Goal: Task Accomplishment & Management: Use online tool/utility

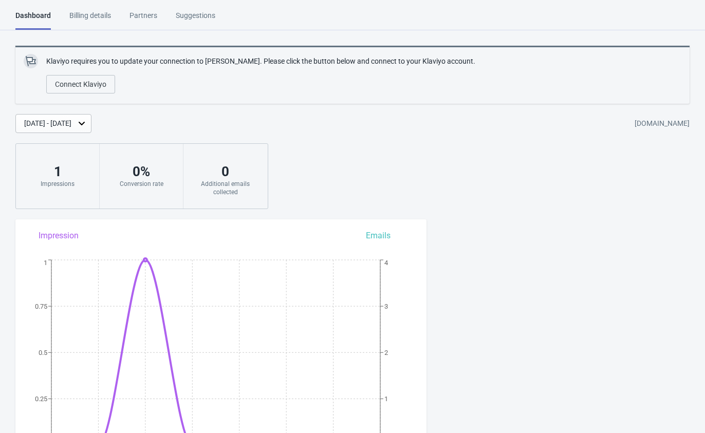
click at [79, 19] on div "Billing details" at bounding box center [90, 19] width 42 height 18
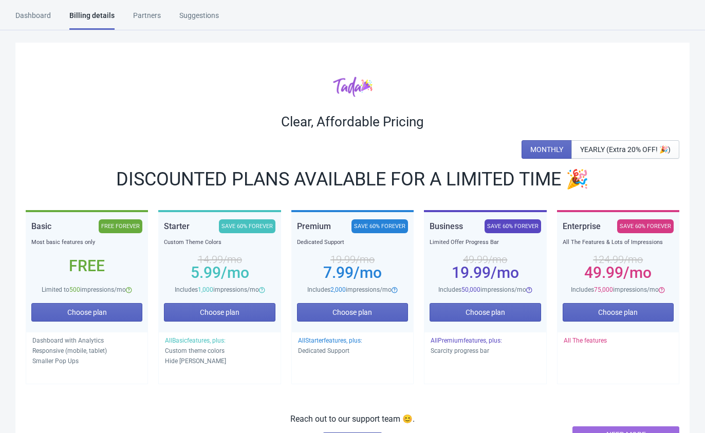
click at [149, 17] on div "Partners" at bounding box center [147, 19] width 28 height 18
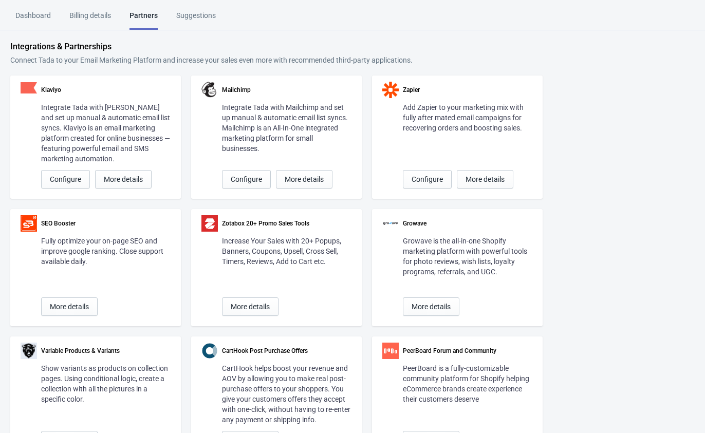
click at [193, 15] on div "Suggestions" at bounding box center [196, 19] width 40 height 18
click at [90, 19] on div "Billing details" at bounding box center [90, 19] width 42 height 18
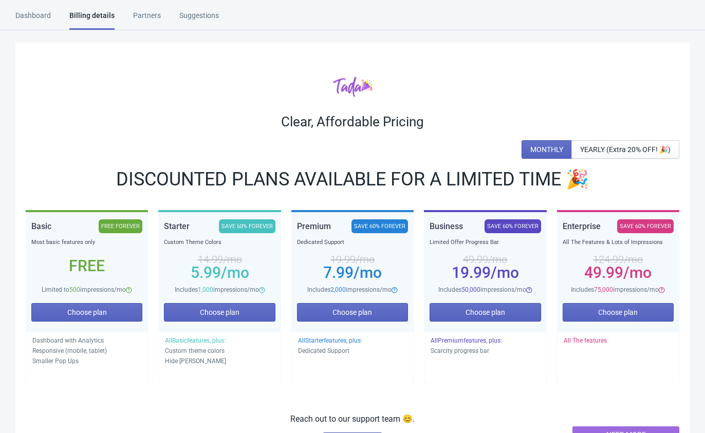
click at [27, 15] on div "Dashboard" at bounding box center [32, 19] width 35 height 18
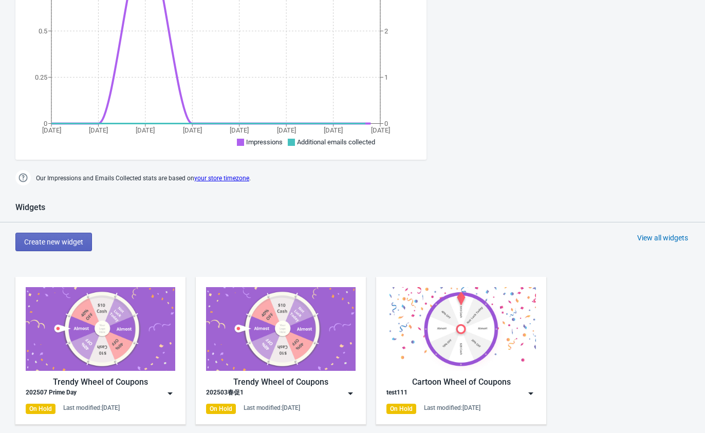
scroll to position [514, 0]
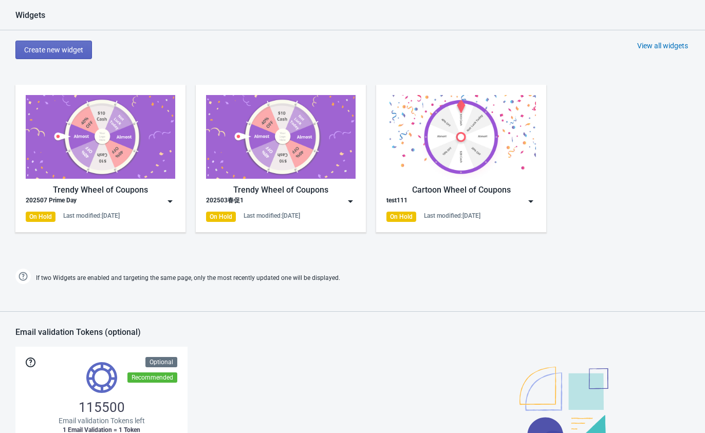
click at [97, 163] on img at bounding box center [101, 137] width 150 height 84
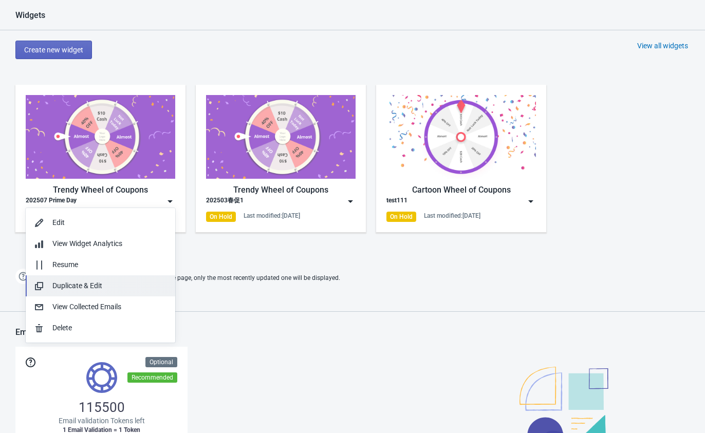
click at [99, 284] on div "Duplicate & Edit" at bounding box center [109, 286] width 115 height 11
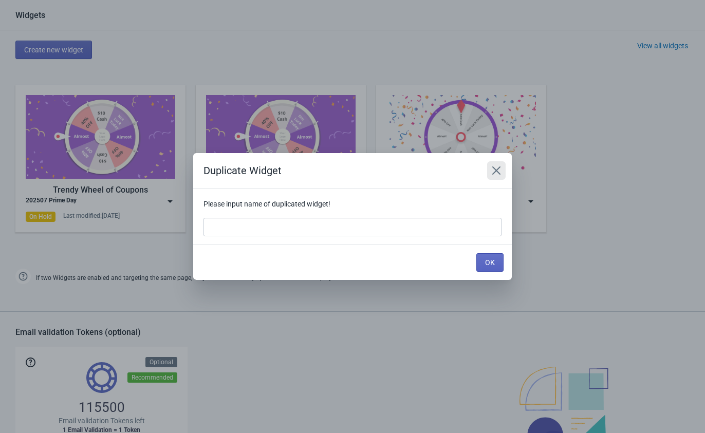
click at [498, 170] on icon "Close" at bounding box center [496, 170] width 10 height 10
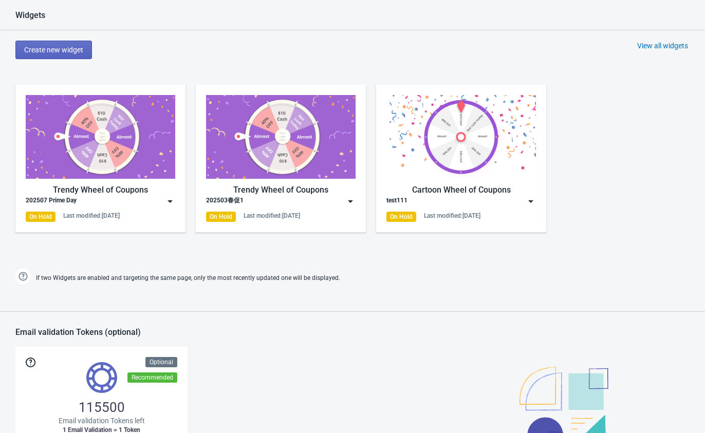
click at [120, 161] on img at bounding box center [101, 137] width 150 height 84
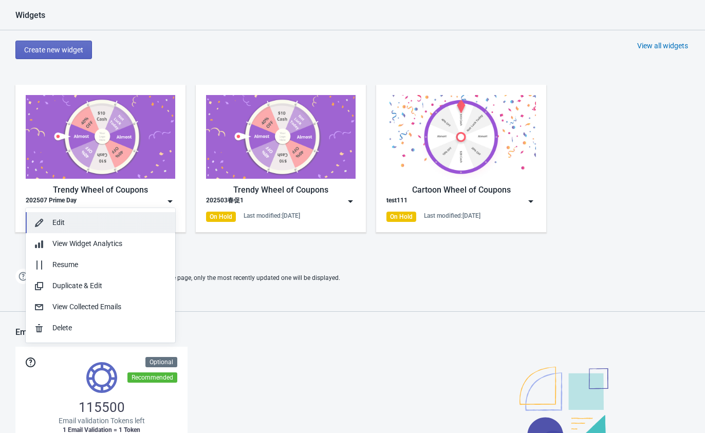
click at [71, 223] on div "Edit" at bounding box center [109, 222] width 115 height 11
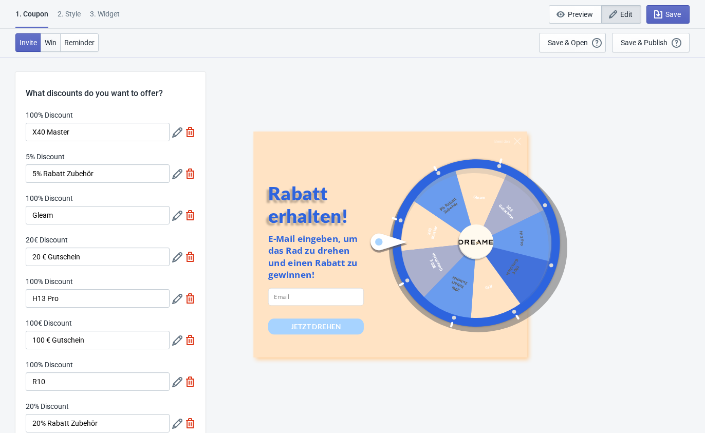
click at [45, 39] on span "Win" at bounding box center [51, 43] width 12 height 8
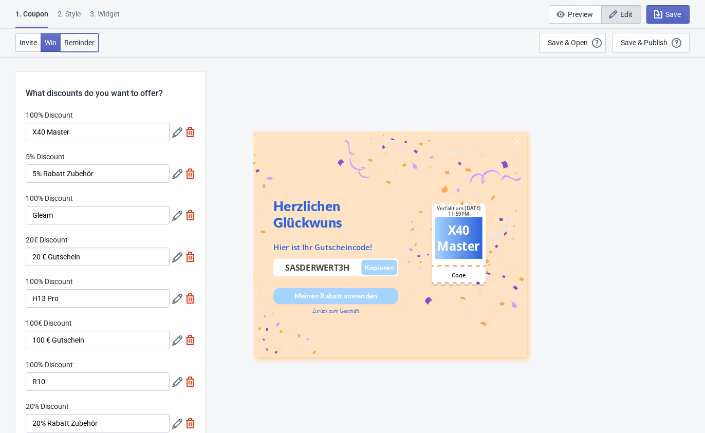
click at [85, 39] on span "Reminder" at bounding box center [79, 43] width 30 height 8
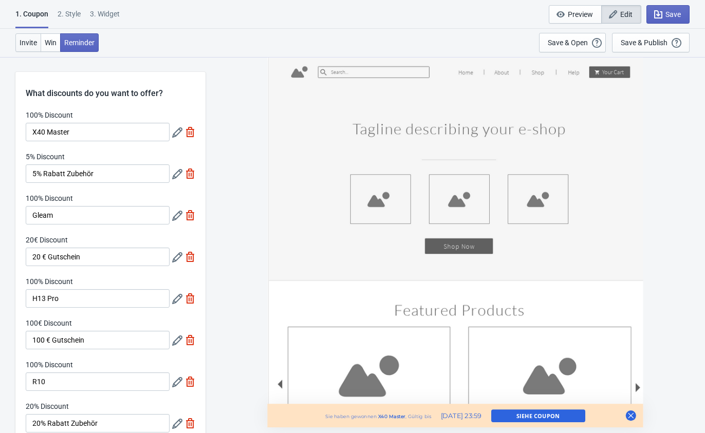
click at [27, 42] on span "Invite" at bounding box center [28, 43] width 17 height 8
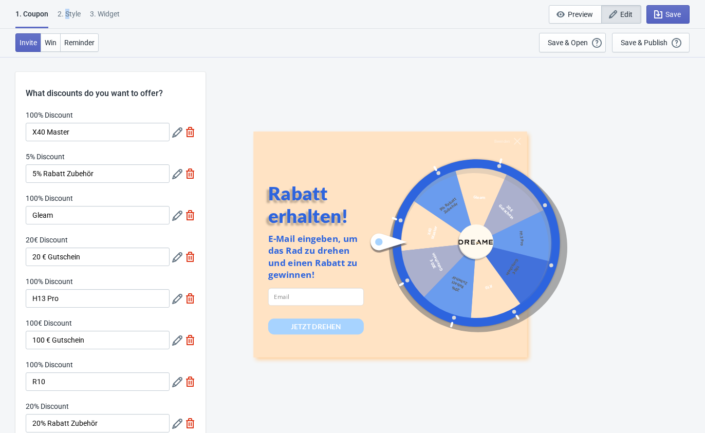
click at [66, 15] on div "2 . Style" at bounding box center [69, 18] width 23 height 18
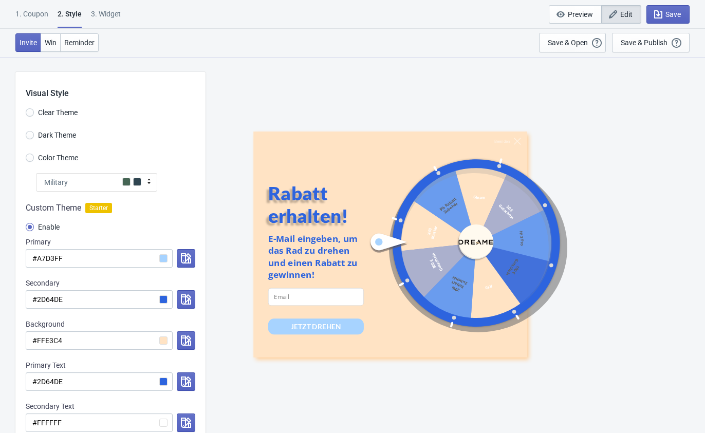
click at [105, 13] on div "3. Widget" at bounding box center [106, 18] width 30 height 18
select select "specificURL"
select select "once"
select select "middle_left"
select select "1"
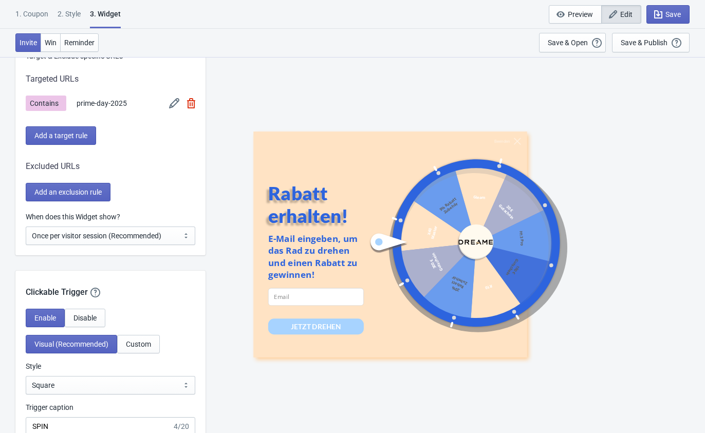
scroll to position [925, 0]
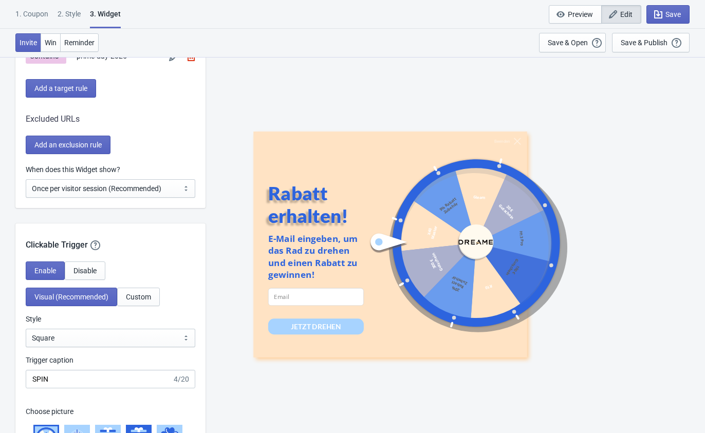
drag, startPoint x: 374, startPoint y: 13, endPoint x: 375, endPoint y: 29, distance: 16.0
click at [374, 13] on div "1. Coupon 2 . Style 3. Widget 1. Coupon 2 . Style 3. Widget Save and Exit Previ…" at bounding box center [352, 14] width 705 height 29
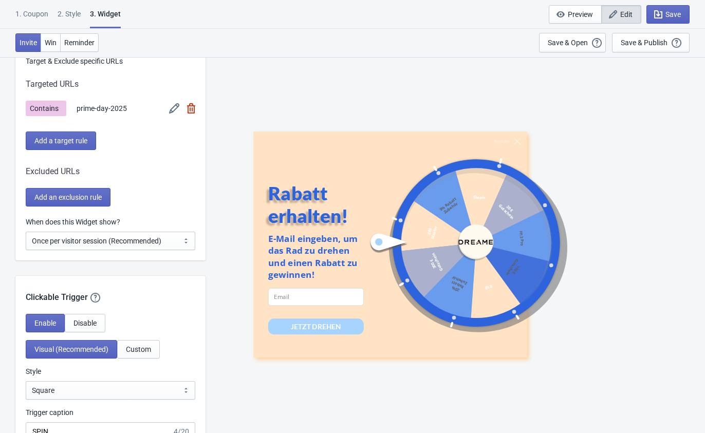
scroll to position [874, 0]
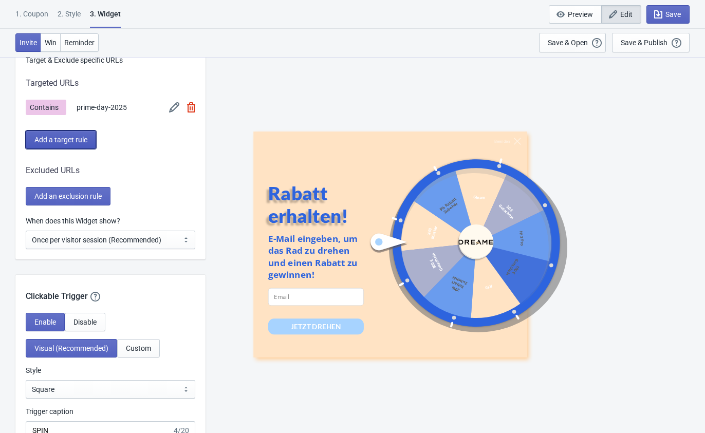
click at [60, 139] on span "Add a target rule" at bounding box center [60, 140] width 53 height 8
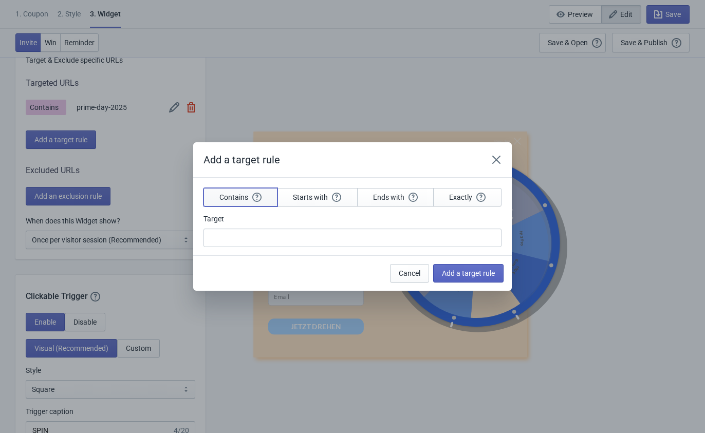
click at [228, 197] on span "Contains" at bounding box center [240, 197] width 42 height 9
click at [493, 162] on icon "Close" at bounding box center [496, 160] width 10 height 10
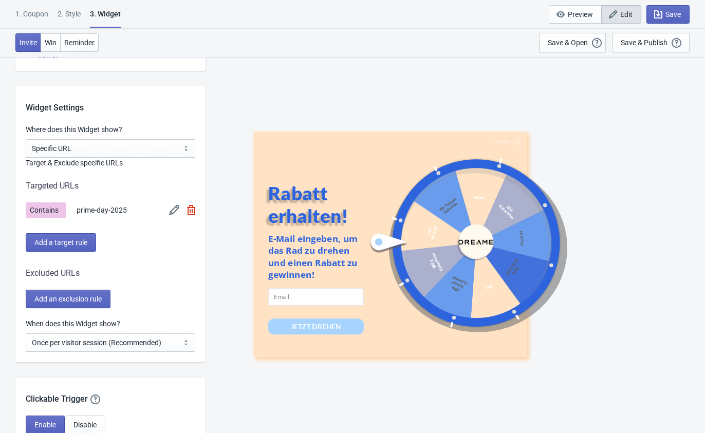
scroll to position [771, 0]
drag, startPoint x: 25, startPoint y: 107, endPoint x: 148, endPoint y: 121, distance: 123.6
click at [146, 123] on div "Widget Settings Where does this Widget show? All Pages All Product Pages All Bl…" at bounding box center [110, 224] width 190 height 276
click at [139, 135] on div at bounding box center [139, 135] width 0 height 0
click at [185, 96] on div "Widget Settings" at bounding box center [110, 100] width 190 height 28
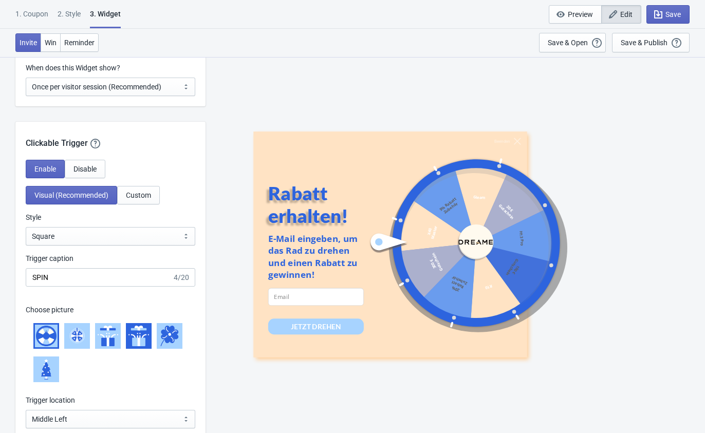
scroll to position [1028, 0]
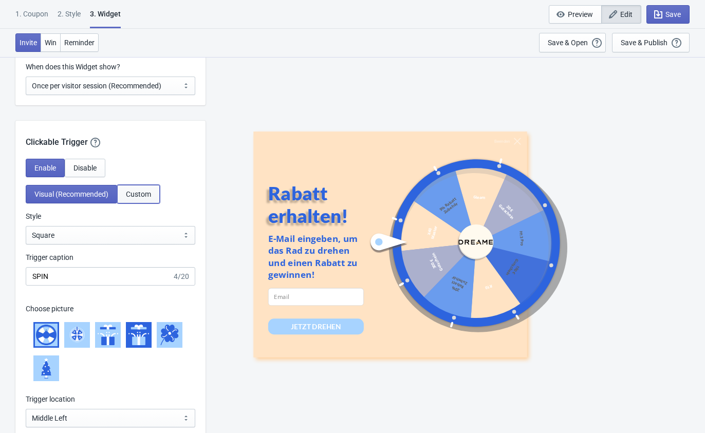
click at [138, 193] on span "Custom" at bounding box center [138, 194] width 25 height 8
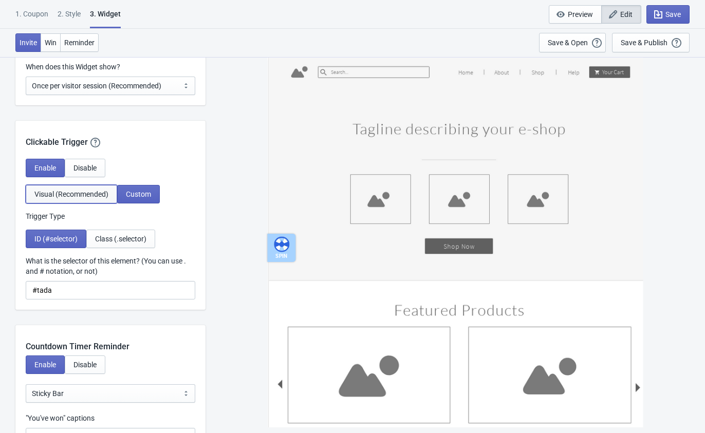
click at [96, 193] on span "Visual (Recommended)" at bounding box center [71, 194] width 74 height 8
select select "middle_left"
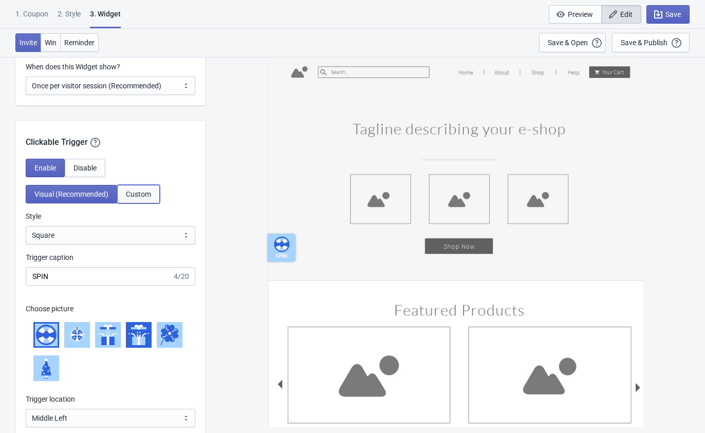
click at [140, 194] on span "Custom" at bounding box center [138, 194] width 25 height 8
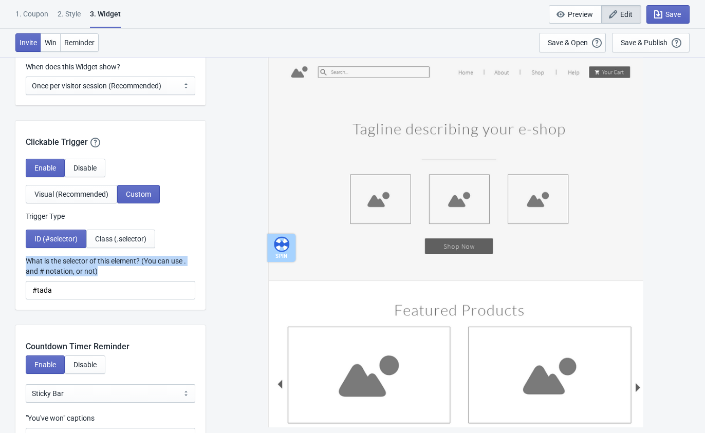
drag, startPoint x: 58, startPoint y: 260, endPoint x: 109, endPoint y: 274, distance: 53.4
click at [109, 274] on div "Enable Disable Visual (Recommended) Custom Trigger Type ID (#selector) Class (.…" at bounding box center [110, 234] width 190 height 151
click at [103, 276] on div at bounding box center [103, 276] width 0 height 0
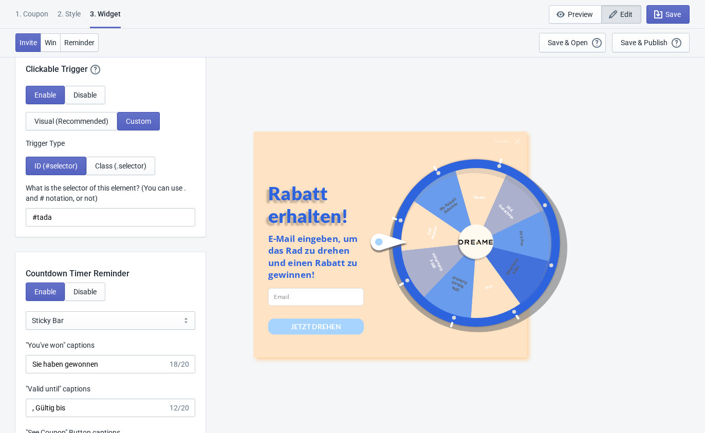
scroll to position [1131, 0]
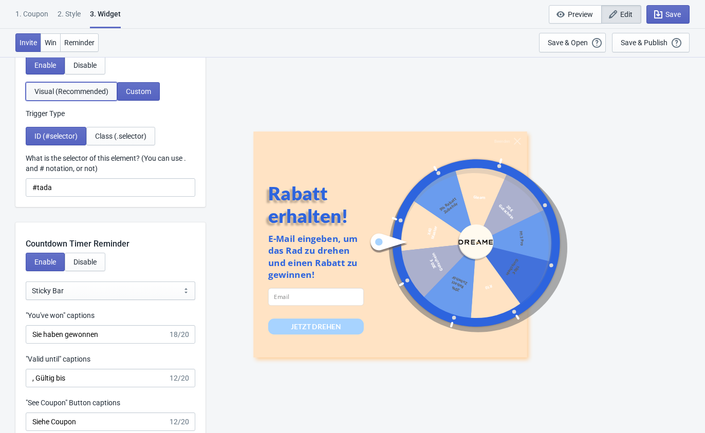
click at [81, 93] on span "Visual (Recommended)" at bounding box center [71, 91] width 74 height 8
select select "middle_left"
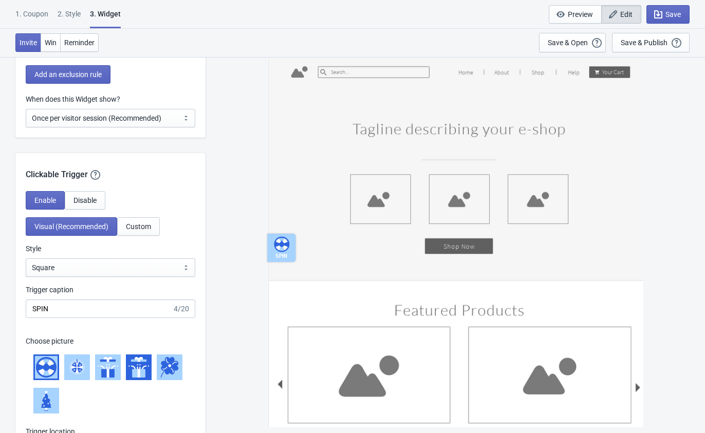
scroll to position [996, 0]
click at [33, 17] on div "1. Coupon" at bounding box center [31, 18] width 33 height 18
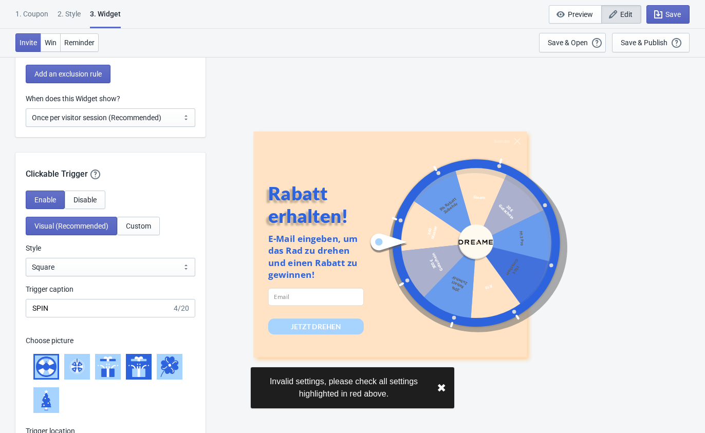
click at [302, 48] on div "Invite Win Reminder Save & Open Open a Widget Preview of your site so that you …" at bounding box center [352, 43] width 705 height 28
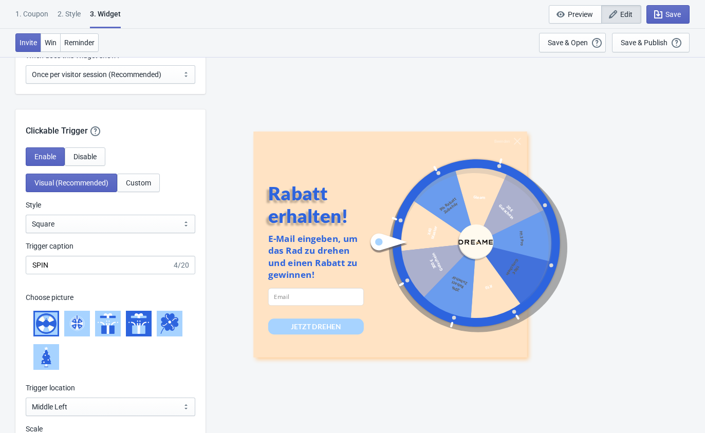
scroll to position [1047, 0]
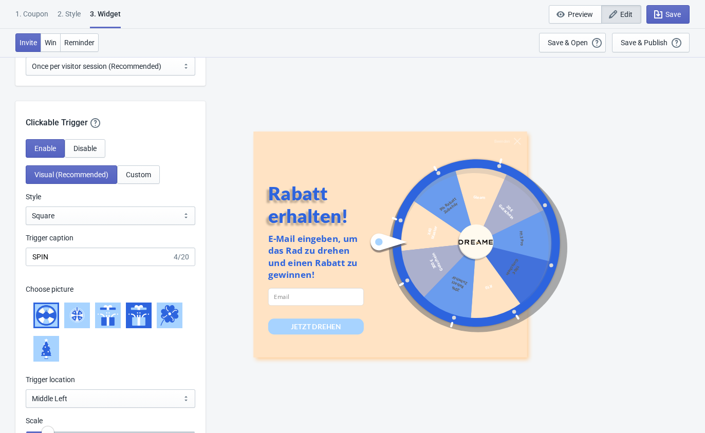
click at [278, 53] on div "Invite Win Reminder Save & Open Open a Widget Preview of your site so that you …" at bounding box center [352, 43] width 705 height 28
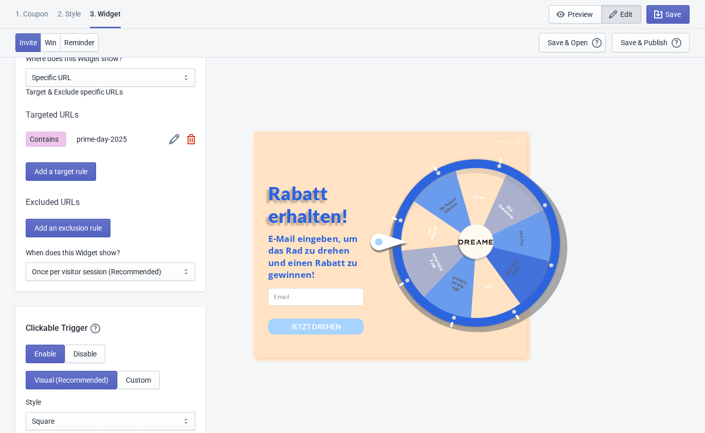
scroll to position [790, 0]
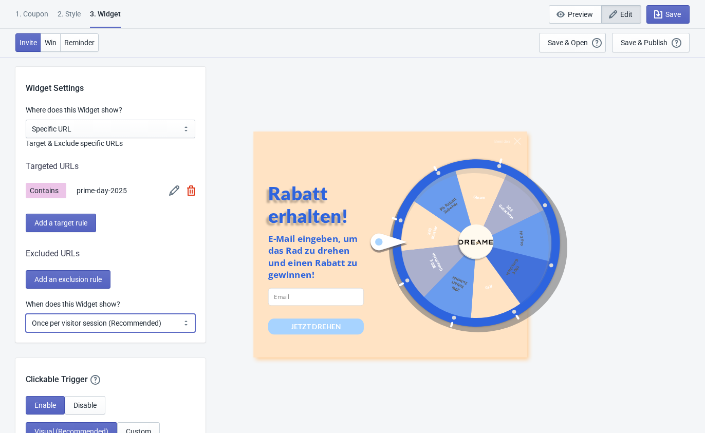
click at [135, 325] on select "Every new visit of page Once every period of time Once per visitor session (Rec…" at bounding box center [111, 323] width 170 height 19
click at [135, 320] on select "Every new visit of page Once every period of time Once per visitor session (Rec…" at bounding box center [111, 323] width 170 height 19
click at [135, 319] on select "Every new visit of page Once every period of time Once per visitor session (Rec…" at bounding box center [111, 323] width 170 height 19
click at [158, 324] on select "Every new visit of page Once every period of time Once per visitor session (Rec…" at bounding box center [111, 323] width 170 height 19
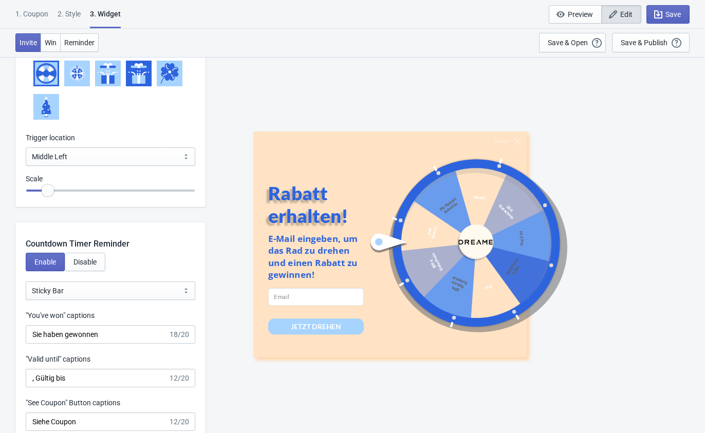
scroll to position [1304, 0]
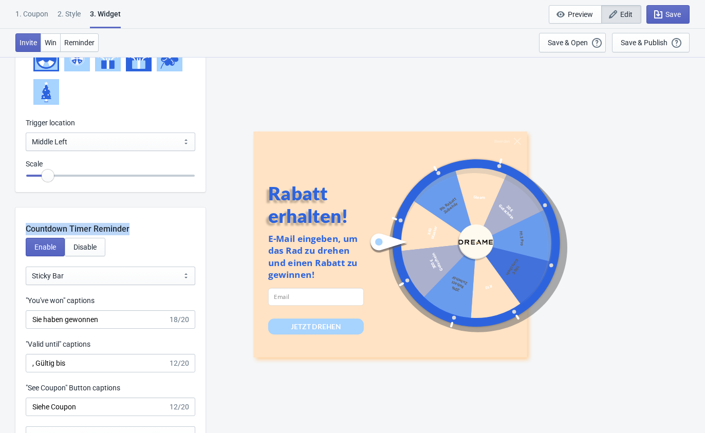
drag, startPoint x: 25, startPoint y: 227, endPoint x: 138, endPoint y: 227, distance: 113.6
click at [138, 223] on div "Countdown Timer Reminder" at bounding box center [110, 222] width 190 height 28
drag, startPoint x: 160, startPoint y: 236, endPoint x: 155, endPoint y: 235, distance: 5.9
click at [160, 236] on div "Countdown Timer Reminder Enable Disable Bubble Sticky Bar Sticky Bar "You've wo…" at bounding box center [110, 332] width 190 height 248
drag, startPoint x: 125, startPoint y: 227, endPoint x: 25, endPoint y: 221, distance: 100.4
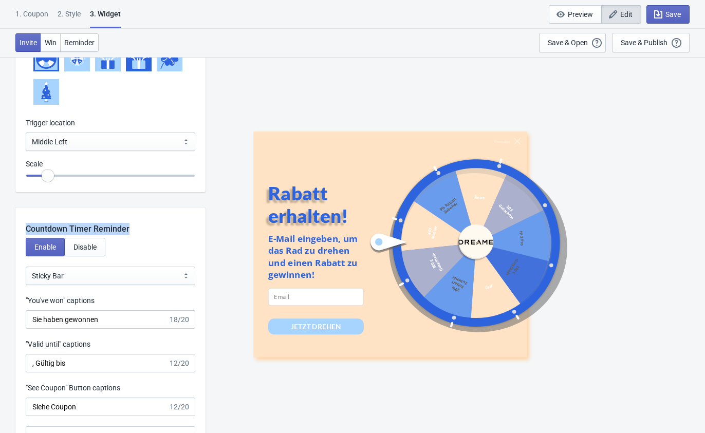
click at [25, 221] on div "Countdown Timer Reminder" at bounding box center [110, 222] width 190 height 28
click at [18, 210] on div at bounding box center [18, 210] width 0 height 0
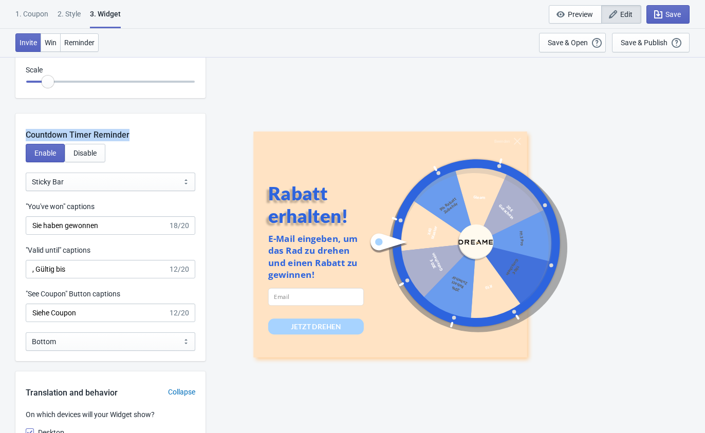
scroll to position [1407, 0]
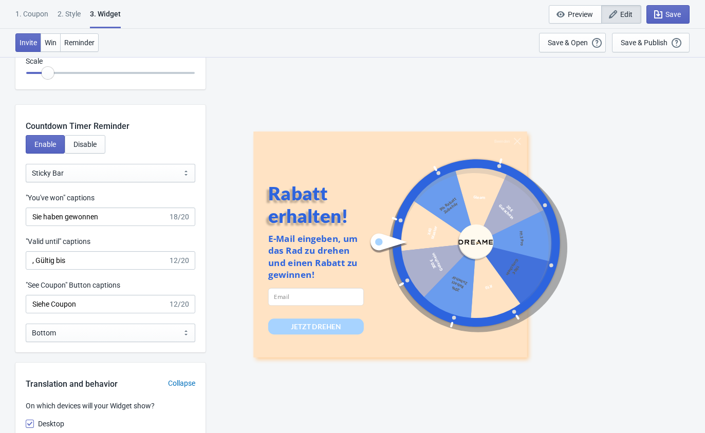
click at [242, 394] on div "Beenden Rabatt erhalten! E-Mail eingeben, um das Rad zu drehen und einen Rabatt…" at bounding box center [455, 245] width 489 height 376
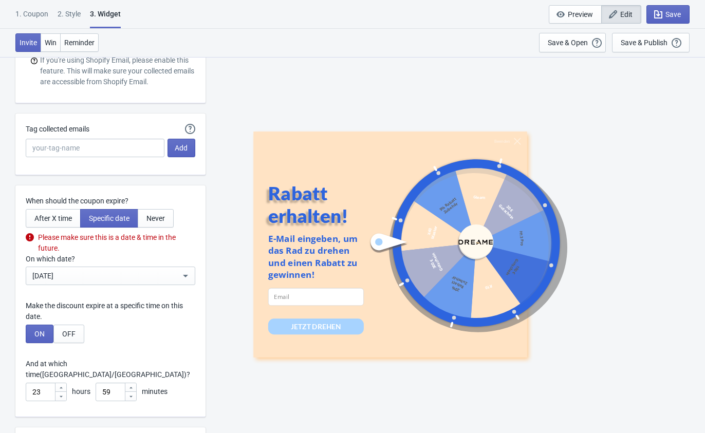
scroll to position [2846, 0]
drag, startPoint x: 48, startPoint y: 199, endPoint x: 158, endPoint y: 200, distance: 110.0
click at [158, 200] on div "When should the coupon expire? After X time Specific date Never Please make sur…" at bounding box center [110, 300] width 190 height 232
click at [152, 204] on div at bounding box center [152, 204] width 0 height 0
click at [238, 398] on div "Beenden Rabatt erhalten! E-Mail eingeben, um das Rad zu drehen und einen Rabatt…" at bounding box center [455, 245] width 489 height 376
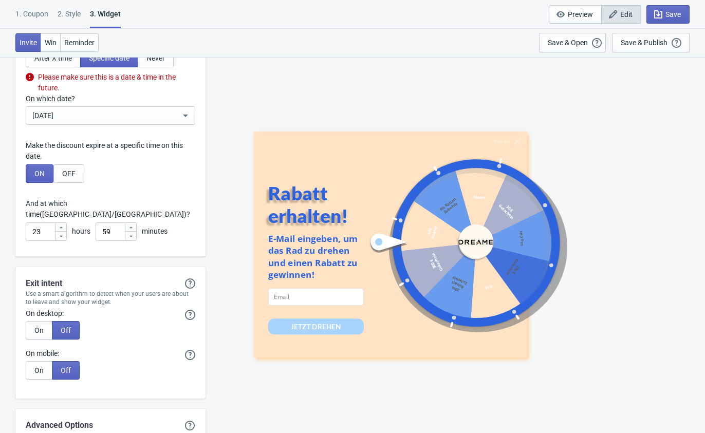
scroll to position [3052, 0]
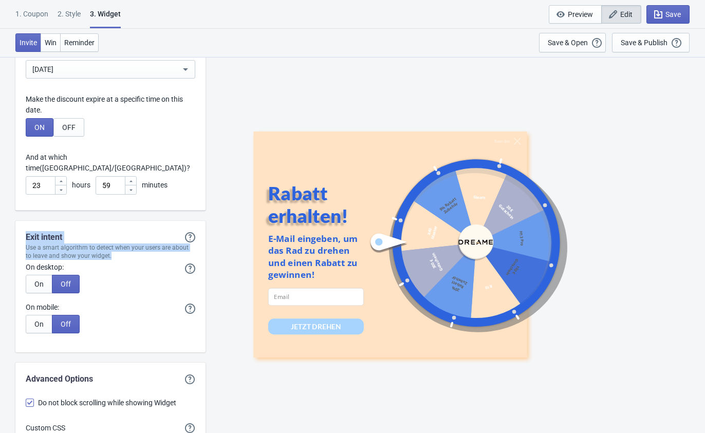
drag, startPoint x: 68, startPoint y: 228, endPoint x: 120, endPoint y: 243, distance: 53.7
click at [120, 243] on div "Exit intent Exit intent will only show the Widget if it hasn't showed previousl…" at bounding box center [110, 287] width 190 height 132
click at [113, 248] on div at bounding box center [113, 248] width 0 height 0
copy div "Exit intent Exit intent will only show the Widget if it hasn't showed previousl…"
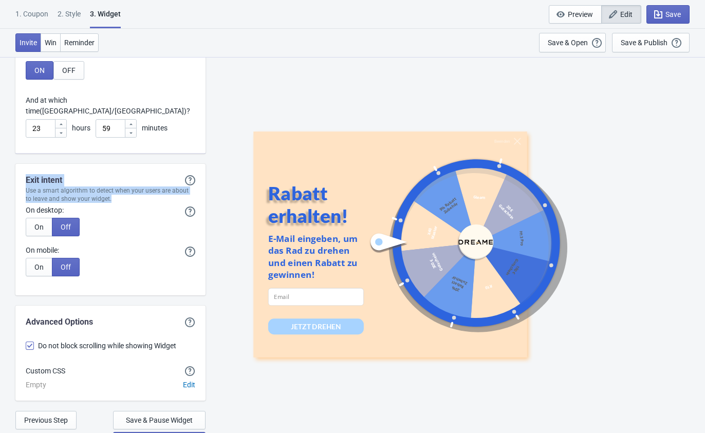
scroll to position [3114, 0]
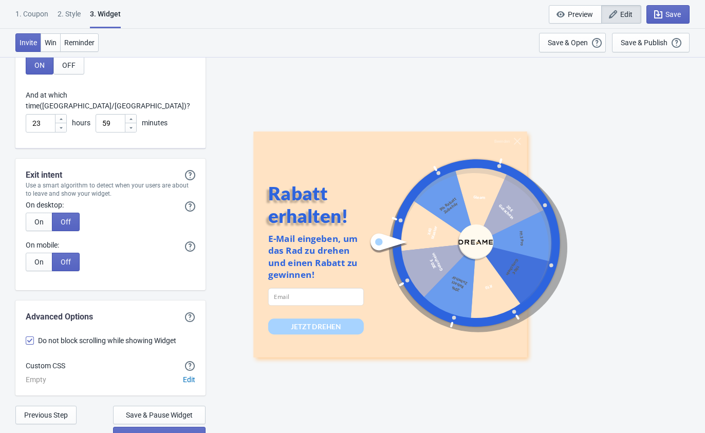
click at [238, 379] on div "Beenden Rabatt erhalten! E-Mail eingeben, um das Rad zu drehen und einen Rabatt…" at bounding box center [455, 245] width 489 height 376
drag, startPoint x: 193, startPoint y: 327, endPoint x: 38, endPoint y: 322, distance: 155.8
click at [38, 334] on label "Do not block scrolling while showing Widget" at bounding box center [111, 341] width 170 height 14
click at [31, 337] on span at bounding box center [30, 341] width 8 height 8
click at [26, 337] on input "Do not block scrolling while showing Widget" at bounding box center [26, 346] width 1 height 19
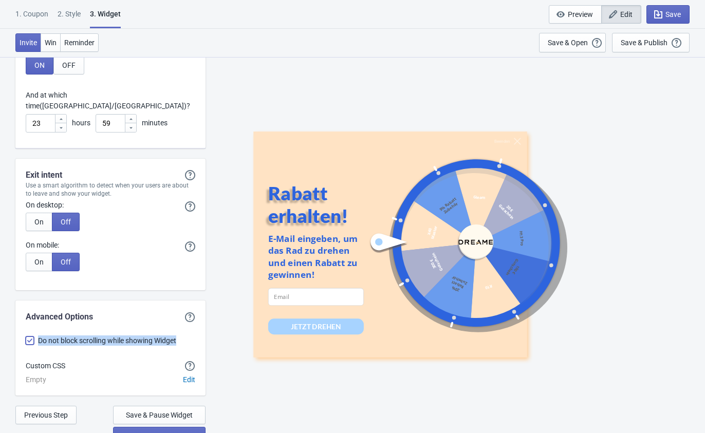
checkbox input "true"
drag, startPoint x: 25, startPoint y: 301, endPoint x: 198, endPoint y: 331, distance: 175.7
click at [198, 331] on div "Advanced Options Do not block scrolling while showing Widget Custom CSS Empty E…" at bounding box center [110, 348] width 190 height 95
copy div "Advanced Options Do not block scrolling while showing Widget"
click at [305, 404] on div "Beenden Rabatt erhalten! E-Mail eingeben, um das Rad zu drehen und einen Rabatt…" at bounding box center [455, 245] width 489 height 376
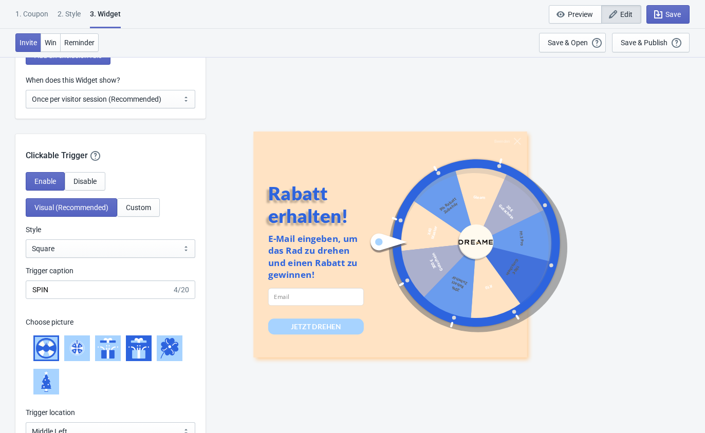
scroll to position [1007, 0]
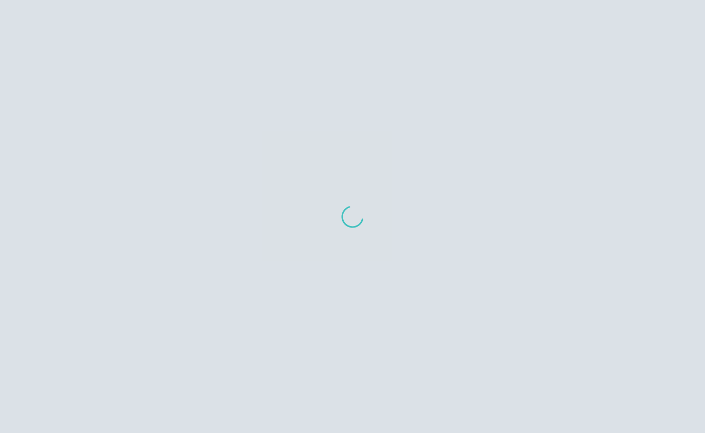
scroll to position [10, 0]
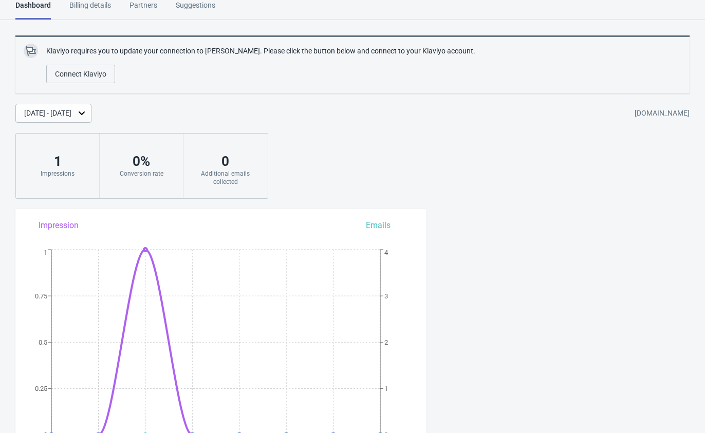
click at [378, 0] on div "Dashboard Billing details Partners Suggestions Dashboard Billing details Partne…" at bounding box center [352, 10] width 705 height 20
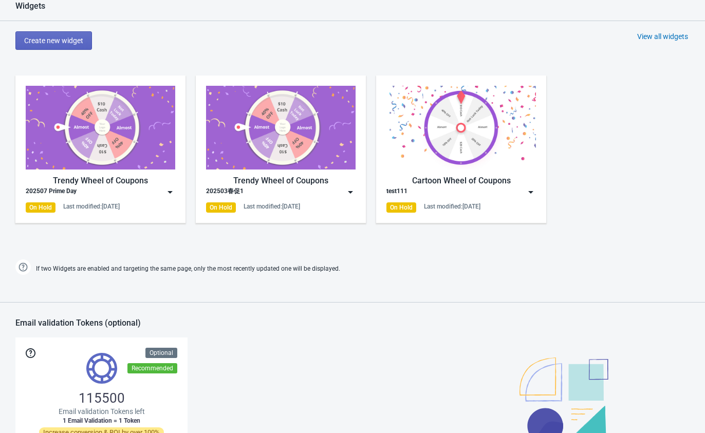
scroll to position [524, 0]
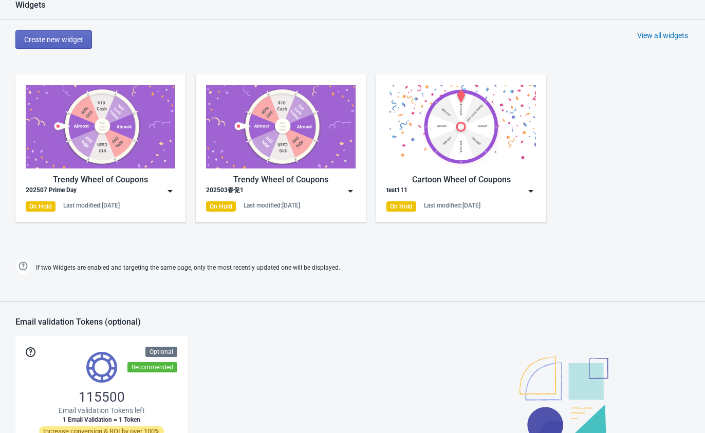
click at [102, 174] on div "Trendy Wheel of Coupons" at bounding box center [101, 180] width 150 height 12
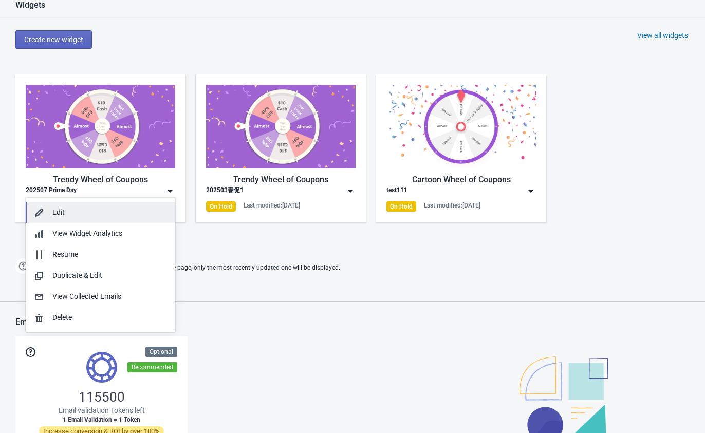
click at [81, 216] on div "Edit" at bounding box center [109, 212] width 115 height 11
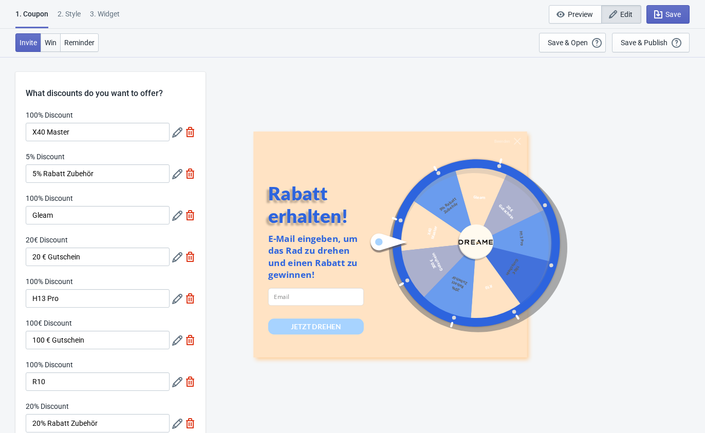
click at [53, 43] on span "Win" at bounding box center [51, 43] width 12 height 8
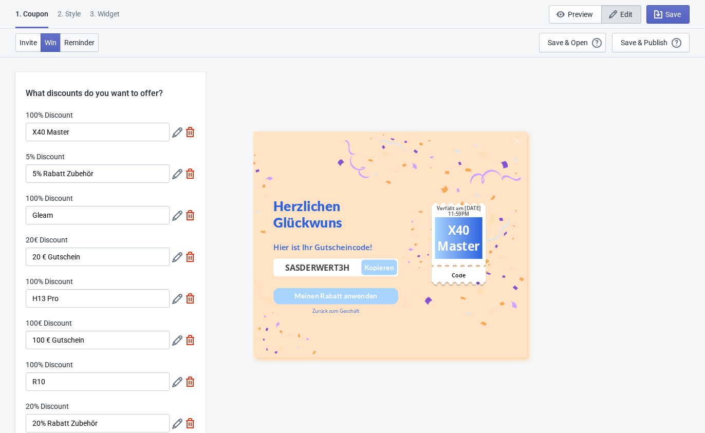
click at [81, 39] on span "Reminder" at bounding box center [79, 43] width 30 height 8
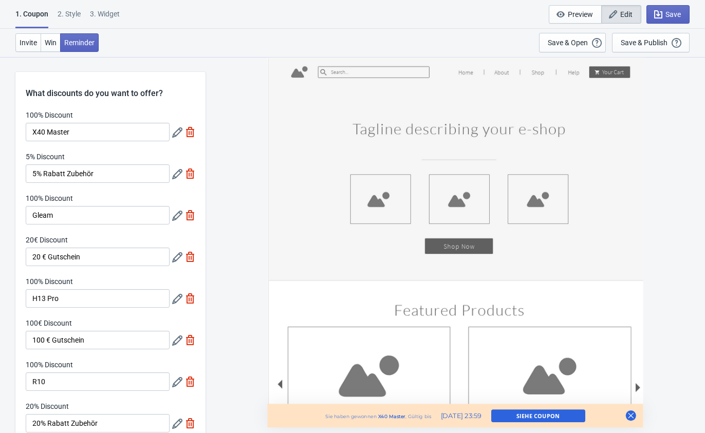
click at [72, 13] on div "2 . Style" at bounding box center [69, 18] width 23 height 18
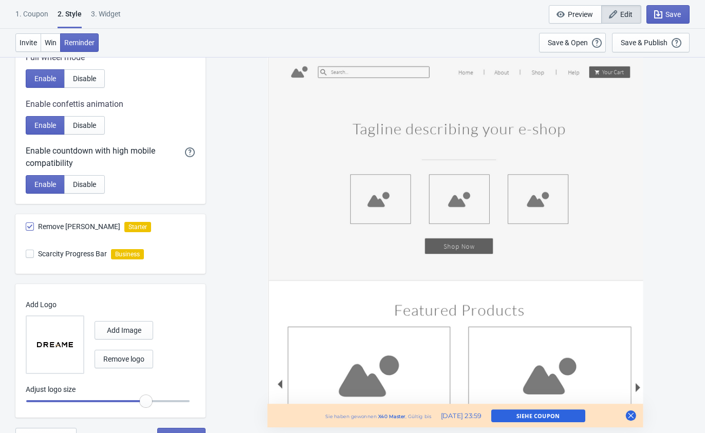
scroll to position [476, 0]
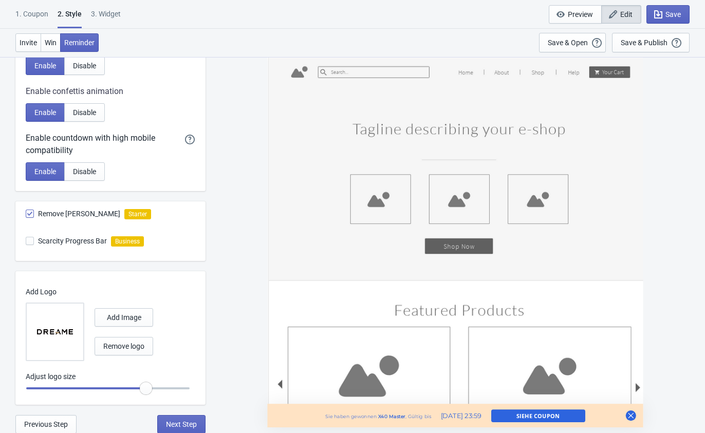
click at [119, 15] on div "3. Widget" at bounding box center [106, 18] width 30 height 18
select select "specificURL"
select select "once"
select select "middle_left"
select select "1"
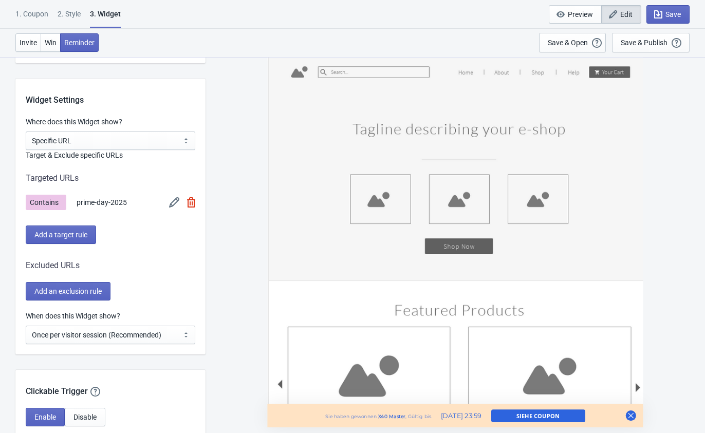
scroll to position [771, 0]
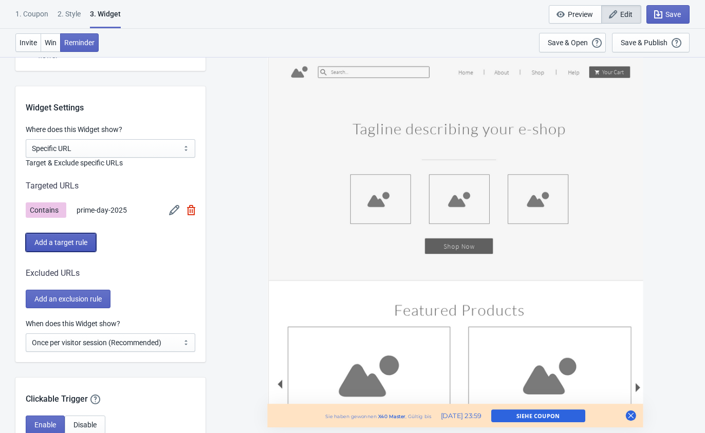
click at [81, 242] on span "Add a target rule" at bounding box center [60, 242] width 53 height 8
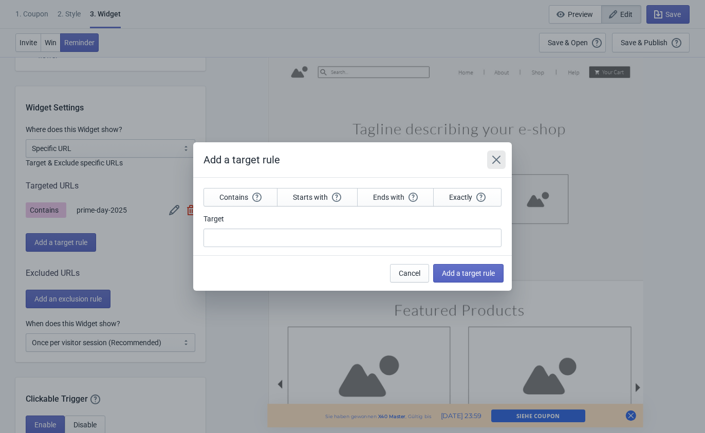
drag, startPoint x: 499, startPoint y: 160, endPoint x: 484, endPoint y: 168, distance: 17.0
click at [501, 159] on icon "Close" at bounding box center [496, 160] width 10 height 10
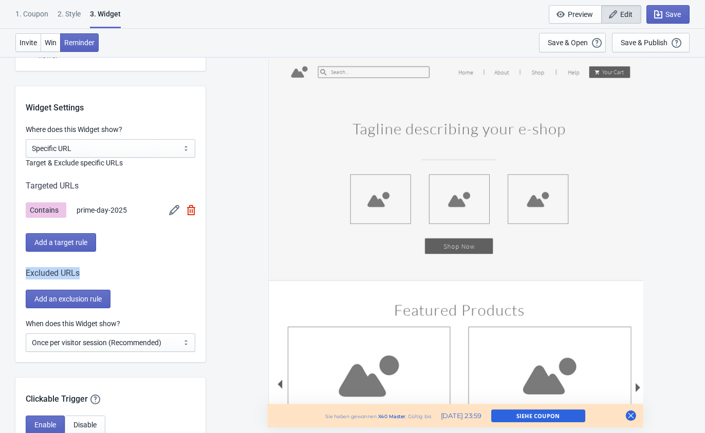
drag, startPoint x: 21, startPoint y: 272, endPoint x: 90, endPoint y: 269, distance: 69.4
click at [90, 269] on div "Where does this Widget show? All Pages All Product Pages All Blog Pages All Sta…" at bounding box center [110, 216] width 190 height 184
copy div "Excluded URLs"
click at [231, 292] on div "Sie haben gewonnen X40 Master , Gültig bis [DATE] 23:59 Siehe Coupon" at bounding box center [455, 245] width 489 height 376
click at [103, 143] on select "All Pages All Product Pages All Blog Pages All Static Pages Specific Product(s)…" at bounding box center [111, 148] width 170 height 19
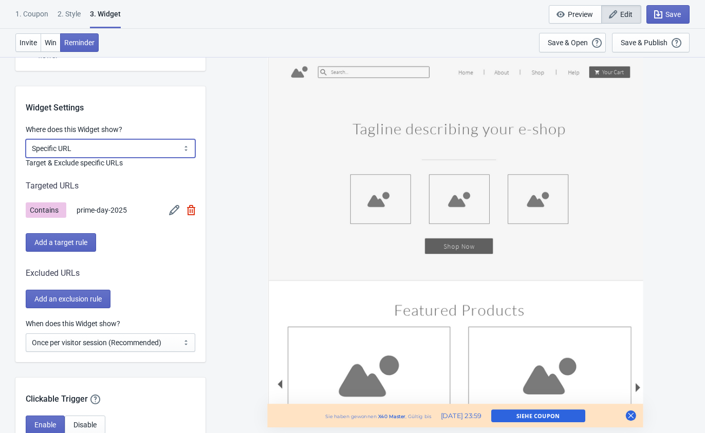
click at [148, 143] on select "All Pages All Product Pages All Blog Pages All Static Pages Specific Product(s)…" at bounding box center [111, 148] width 170 height 19
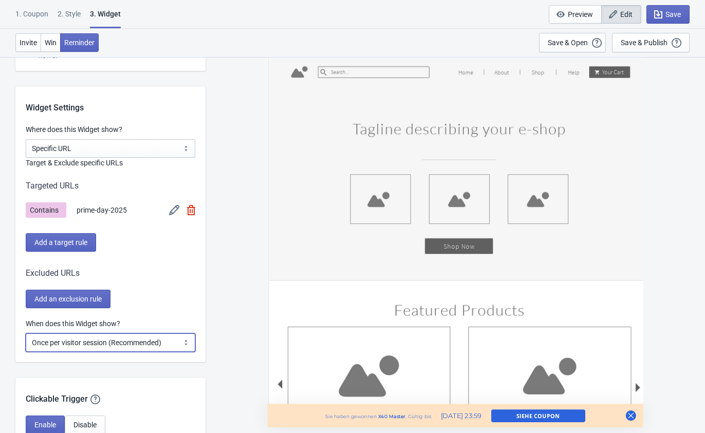
click at [176, 339] on select "Every new visit of page Once every period of time Once per visitor session (Rec…" at bounding box center [111, 343] width 170 height 19
click at [177, 338] on select "Every new visit of page Once every period of time Once per visitor session (Rec…" at bounding box center [111, 343] width 170 height 19
click at [219, 329] on div "Sie haben gewonnen X40 Master , Gültig bis [DATE] 23:59 Siehe Coupon" at bounding box center [455, 245] width 489 height 376
click at [228, 362] on div "Sie haben gewonnen X40 Master , Gültig bis [DATE] 23:59 Siehe Coupon" at bounding box center [455, 245] width 489 height 376
click at [68, 343] on select "Every new visit of page Once every period of time Once per visitor session (Rec…" at bounding box center [111, 343] width 170 height 19
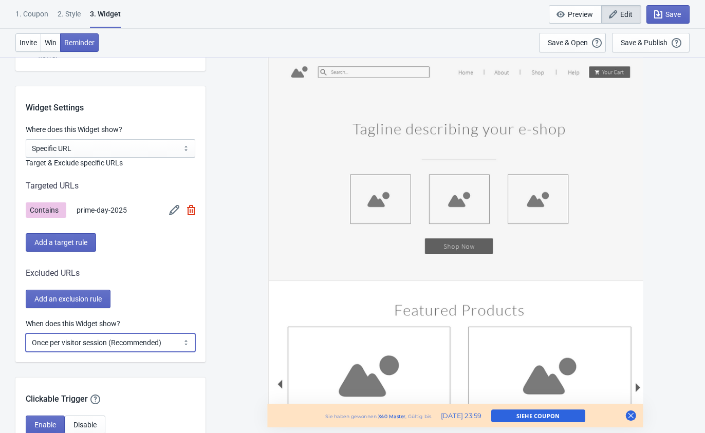
click at [192, 340] on select "Every new visit of page Once every period of time Once per visitor session (Rec…" at bounding box center [111, 343] width 170 height 19
